Goal: Find specific page/section: Find specific page/section

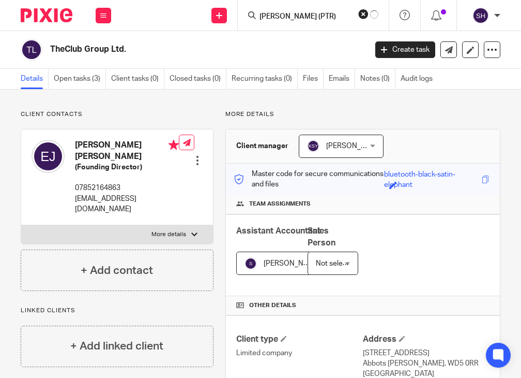
scroll to position [333, 0]
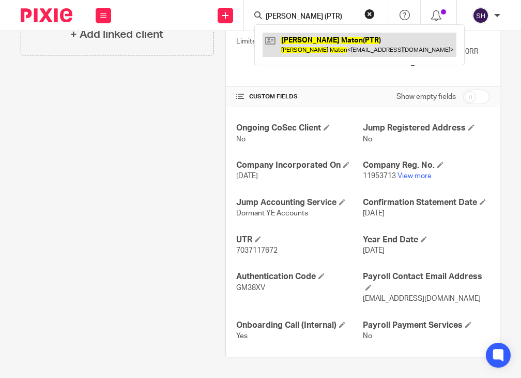
type input "[PERSON_NAME] (PTR)"
click at [317, 39] on link at bounding box center [360, 45] width 194 height 24
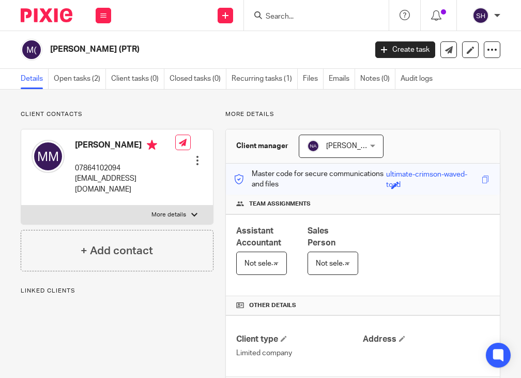
scroll to position [178, 0]
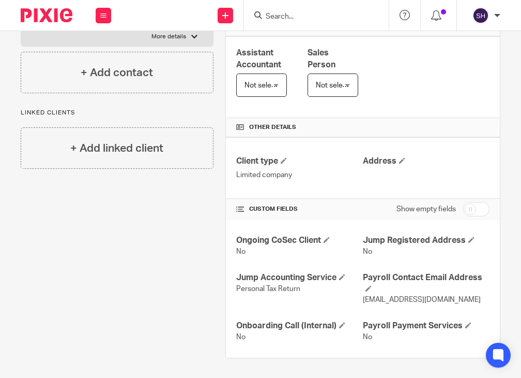
click at [274, 20] on input "Search" at bounding box center [311, 16] width 93 height 9
paste input "Altair Link Ltd"
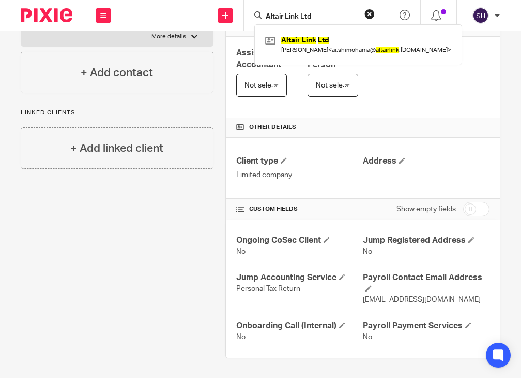
click at [325, 12] on input "Altair Link Ltd" at bounding box center [311, 16] width 93 height 9
paste input "Flaviano Teles (PTR)"
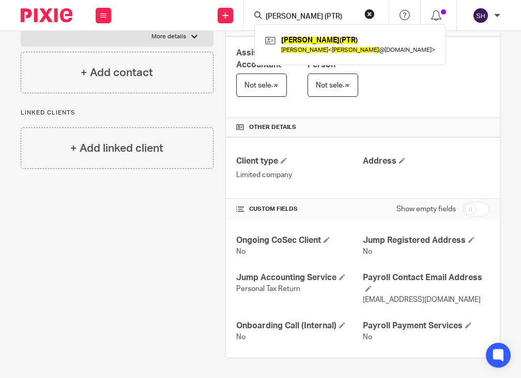
type input "Flaviano Teles (PTR)"
click button "submit" at bounding box center [0, 0] width 0 height 0
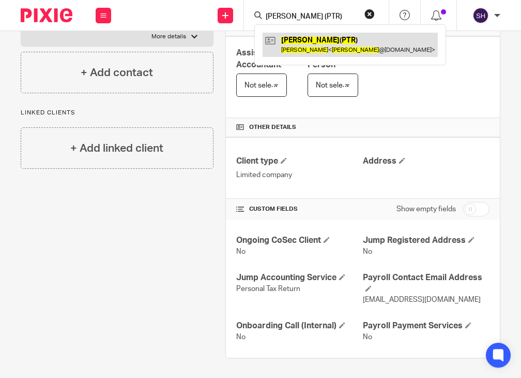
click at [325, 33] on link at bounding box center [350, 45] width 175 height 24
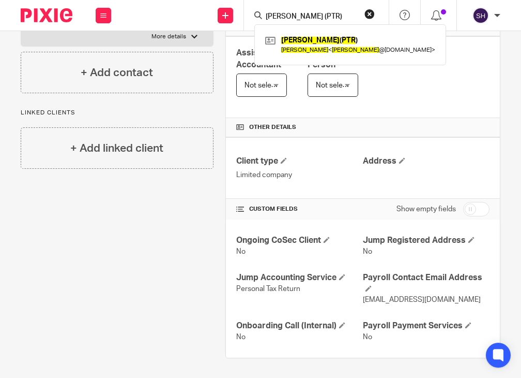
click at [324, 31] on div "Flaviano Teles ( PTR ) Flaviano Teles < flavianoteles @gmail.com >" at bounding box center [350, 44] width 192 height 40
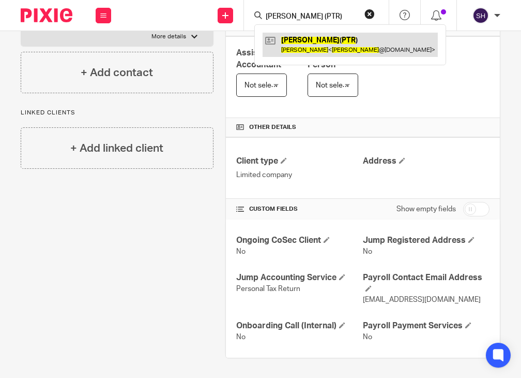
click at [333, 40] on link at bounding box center [350, 45] width 175 height 24
click at [333, 39] on link at bounding box center [350, 45] width 175 height 24
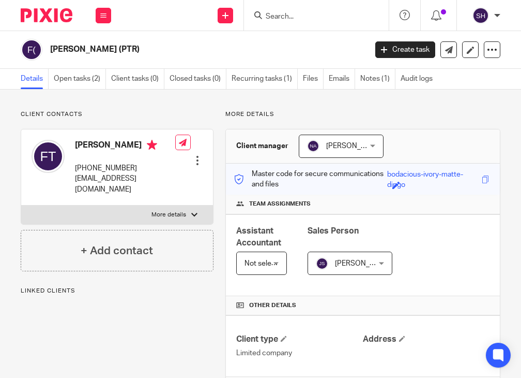
scroll to position [178, 0]
